Goal: Task Accomplishment & Management: Use online tool/utility

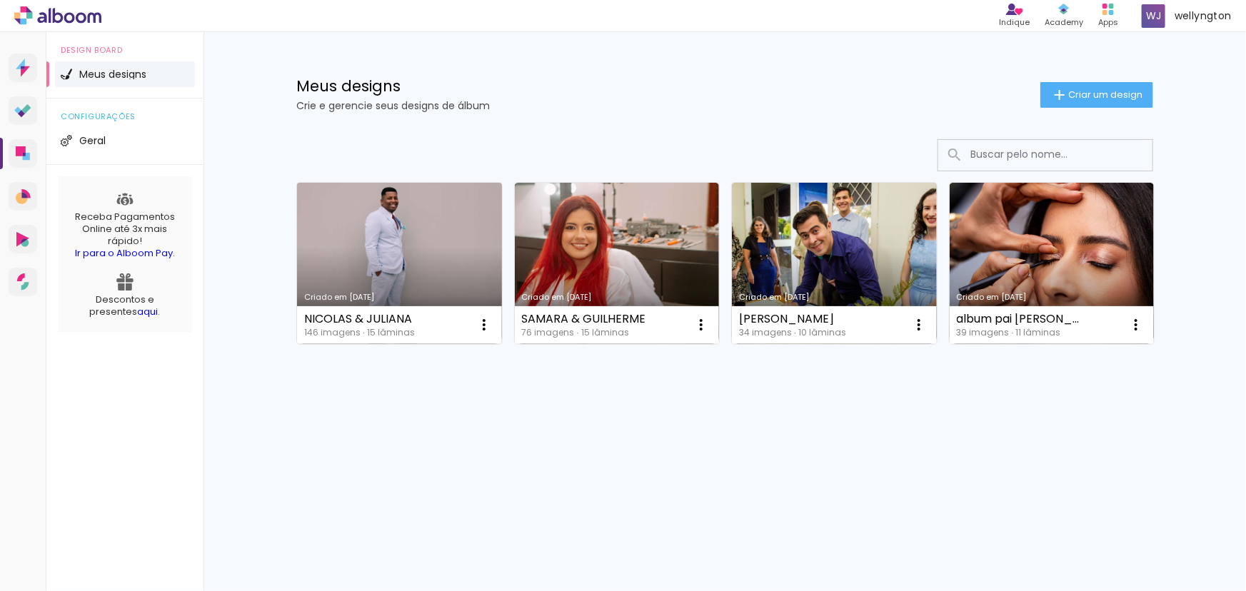
click at [415, 321] on div "NICOLAS & JULIANA 146 imagens ∙ 15 lâminas Abrir Fazer uma cópia Excluir" at bounding box center [399, 325] width 205 height 38
click at [472, 318] on paper-icon-button at bounding box center [484, 325] width 29 height 29
click at [418, 358] on paper-item "Abrir" at bounding box center [426, 358] width 143 height 29
